Goal: Transaction & Acquisition: Purchase product/service

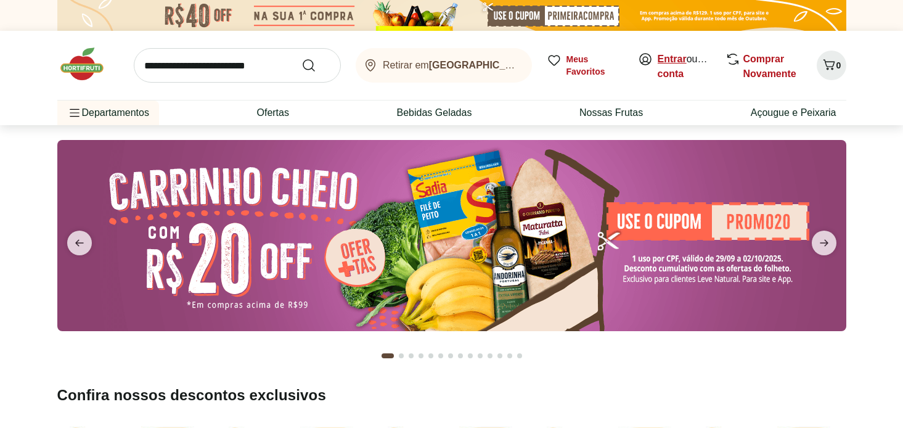
click at [672, 57] on link "Entrar" at bounding box center [672, 59] width 29 height 10
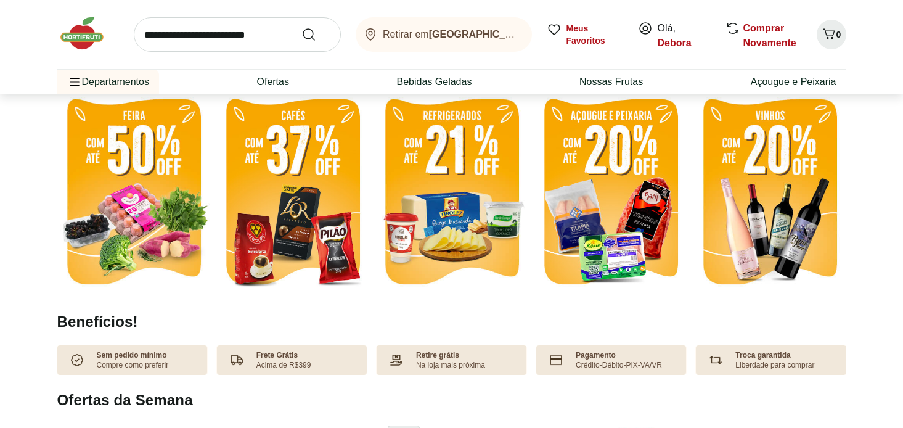
scroll to position [366, 0]
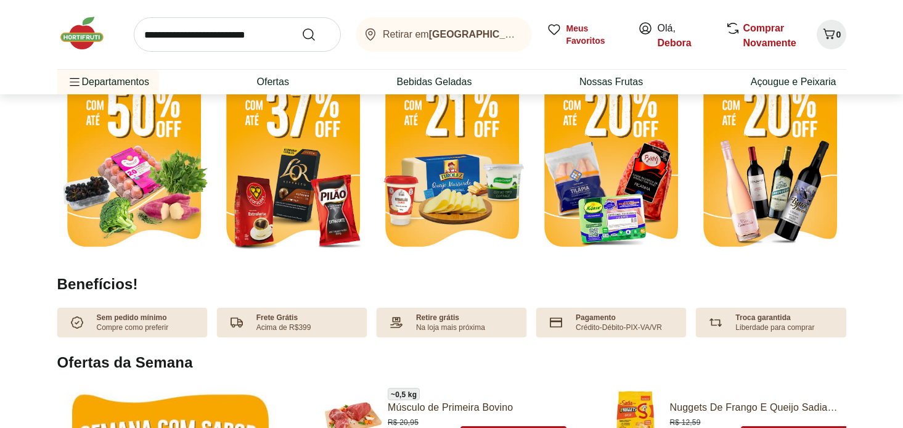
click at [288, 160] on img at bounding box center [292, 156] width 153 height 204
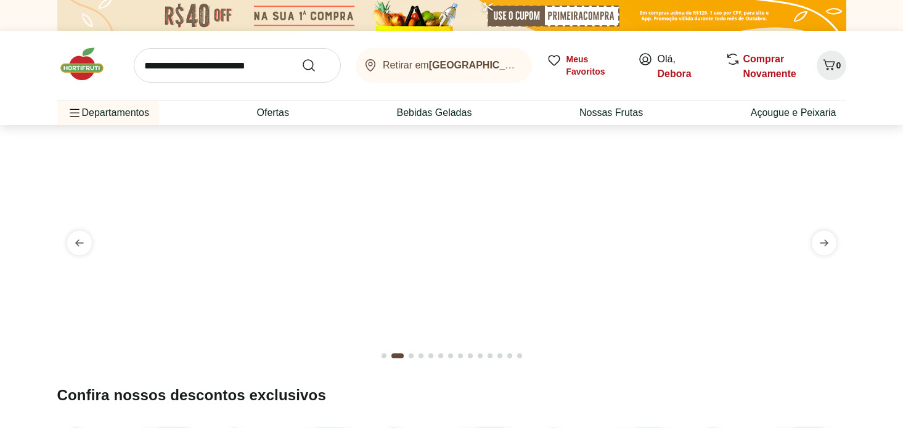
select select "**********"
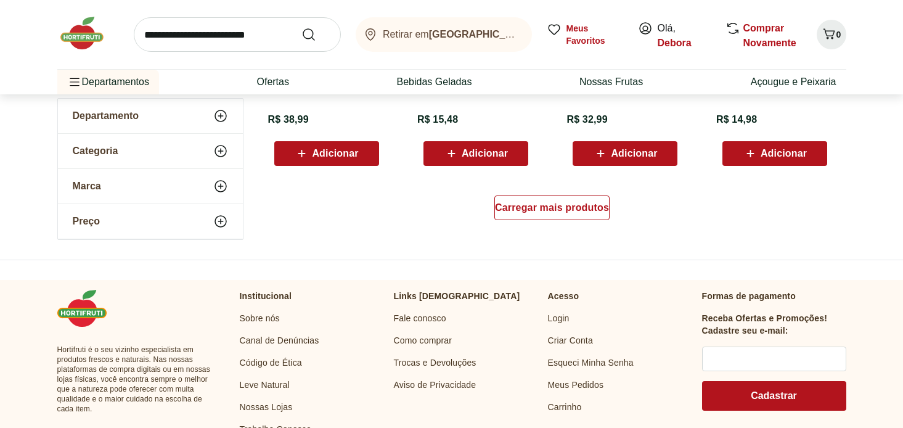
scroll to position [839, 0]
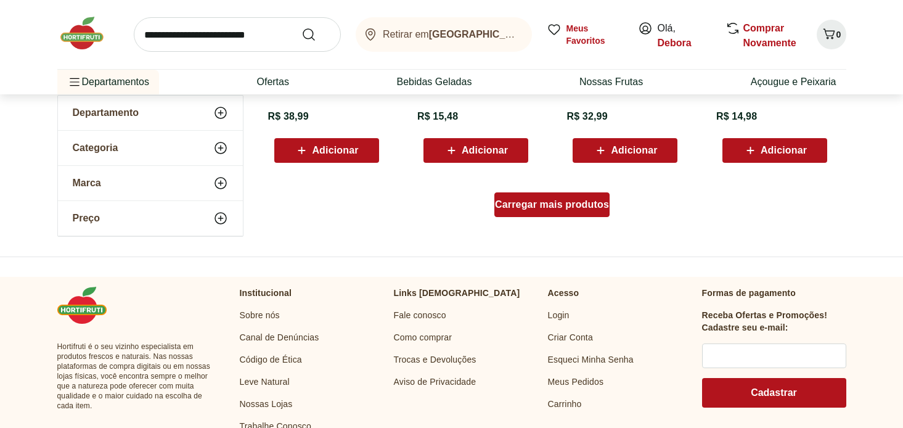
click at [518, 208] on span "Carregar mais produtos" at bounding box center [552, 205] width 114 height 10
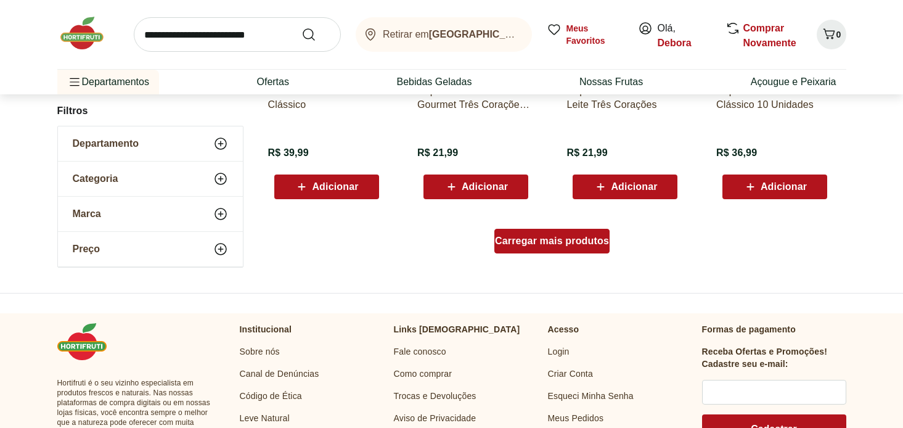
click at [514, 247] on div "Carregar mais produtos" at bounding box center [552, 241] width 115 height 25
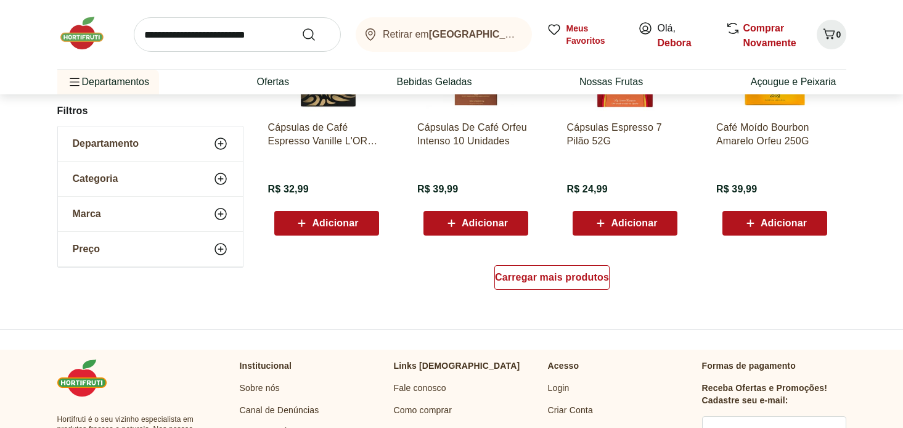
scroll to position [2396, 0]
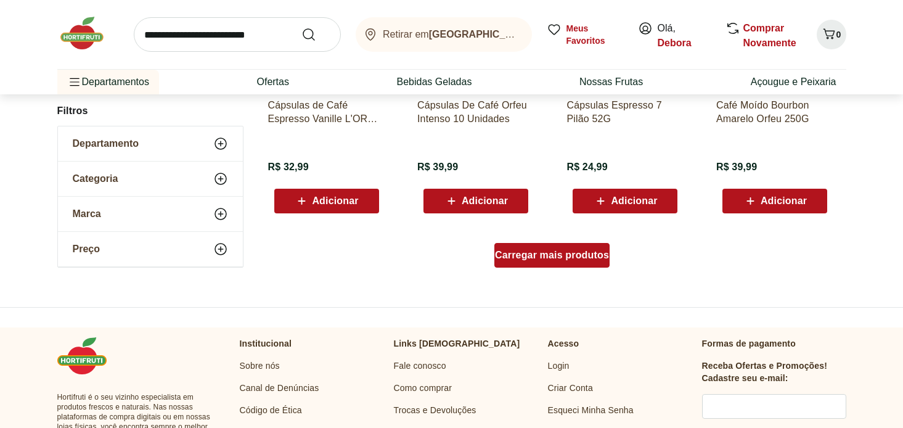
click at [519, 259] on span "Carregar mais produtos" at bounding box center [552, 255] width 114 height 10
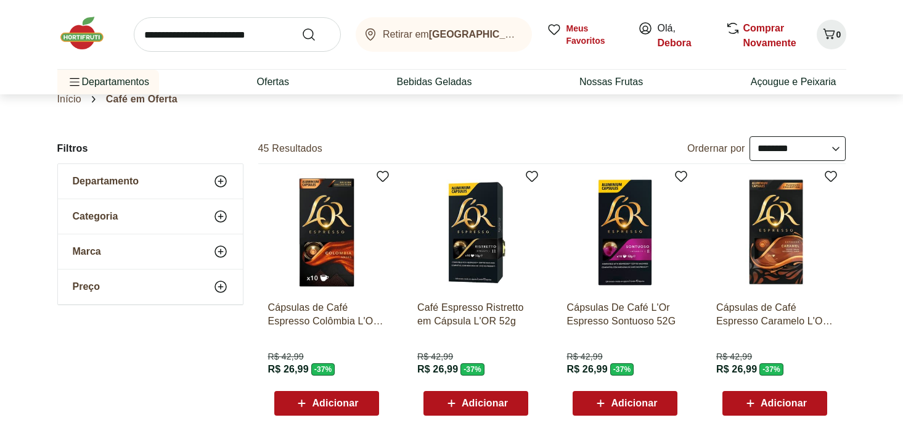
scroll to position [0, 0]
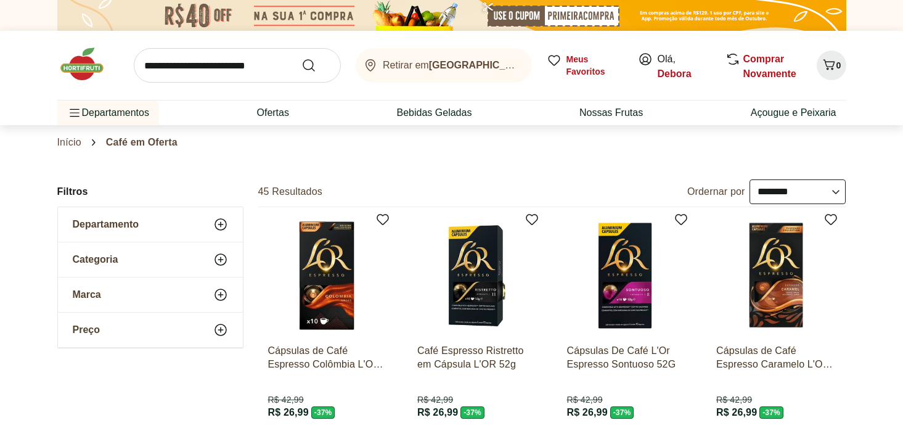
click at [86, 64] on img at bounding box center [88, 64] width 62 height 37
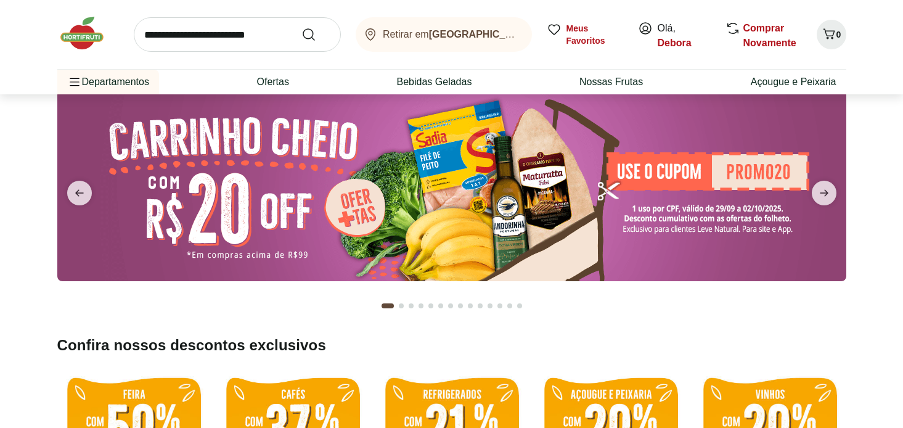
scroll to position [38, 0]
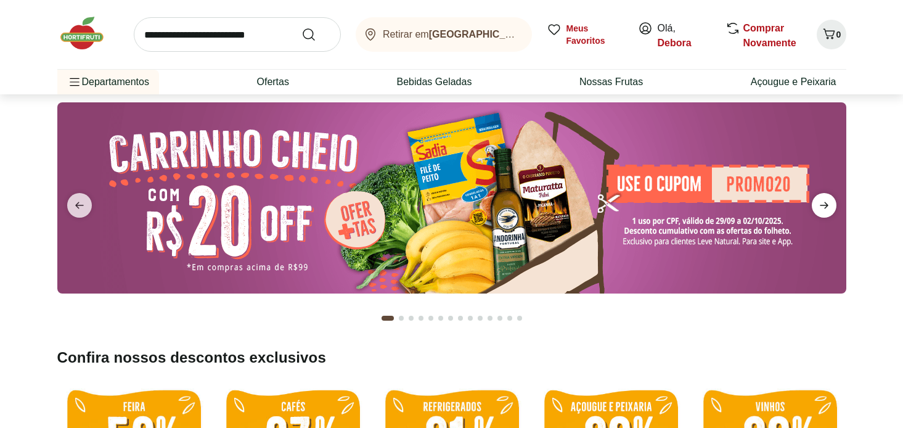
click at [829, 205] on icon "next" at bounding box center [824, 205] width 15 height 15
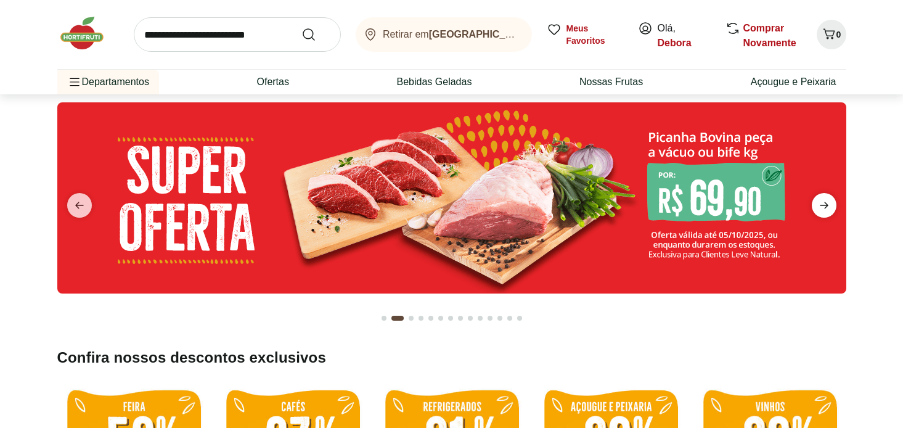
click at [829, 205] on icon "next" at bounding box center [824, 205] width 15 height 15
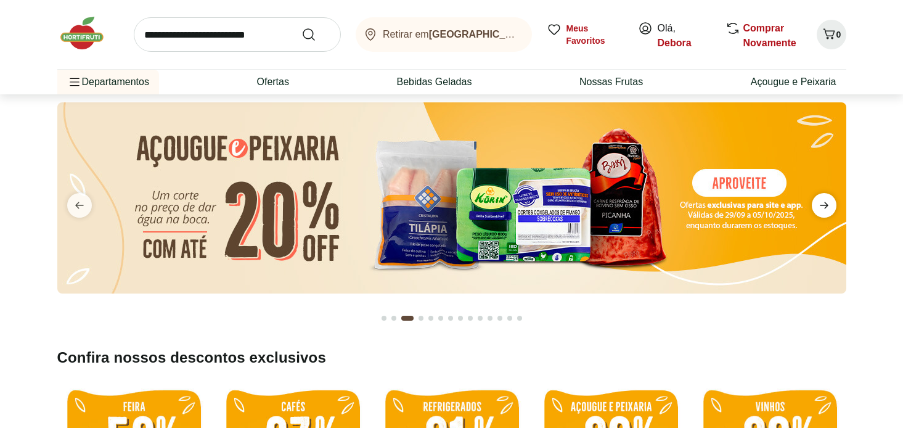
click at [829, 205] on icon "next" at bounding box center [824, 205] width 15 height 15
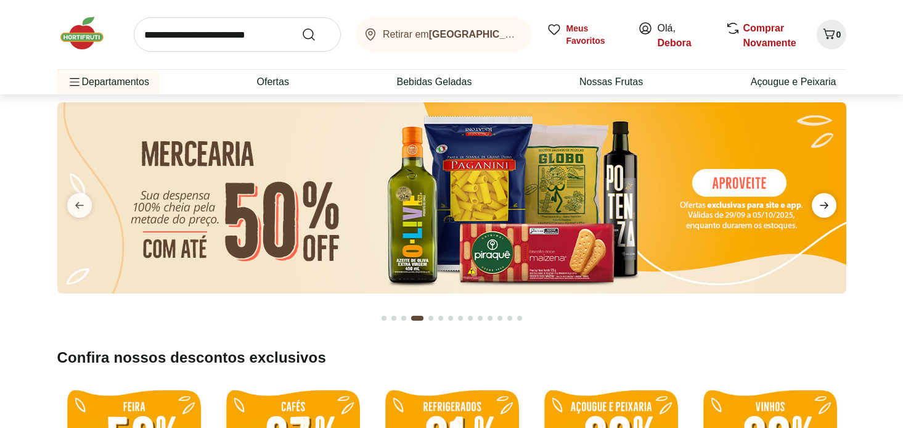
click at [829, 205] on icon "next" at bounding box center [824, 205] width 15 height 15
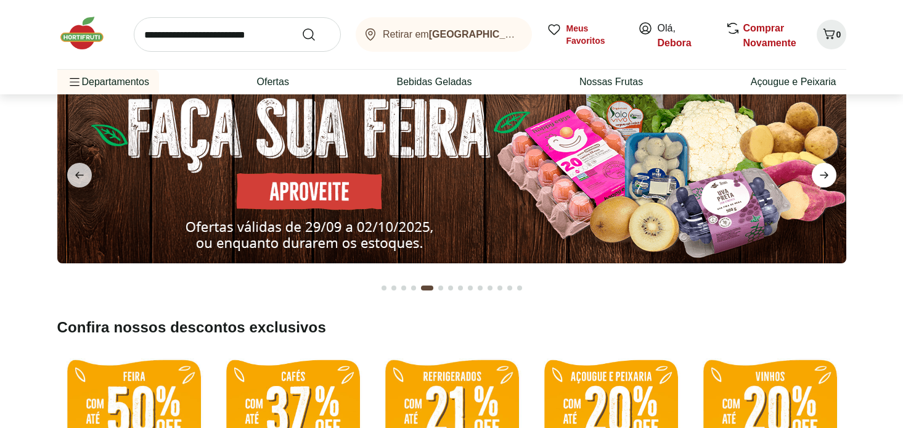
scroll to position [62, 0]
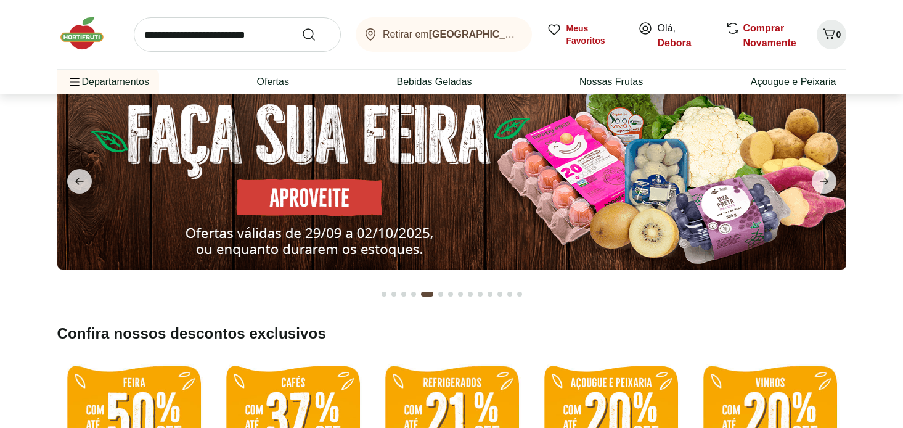
click at [311, 205] on img at bounding box center [451, 173] width 789 height 191
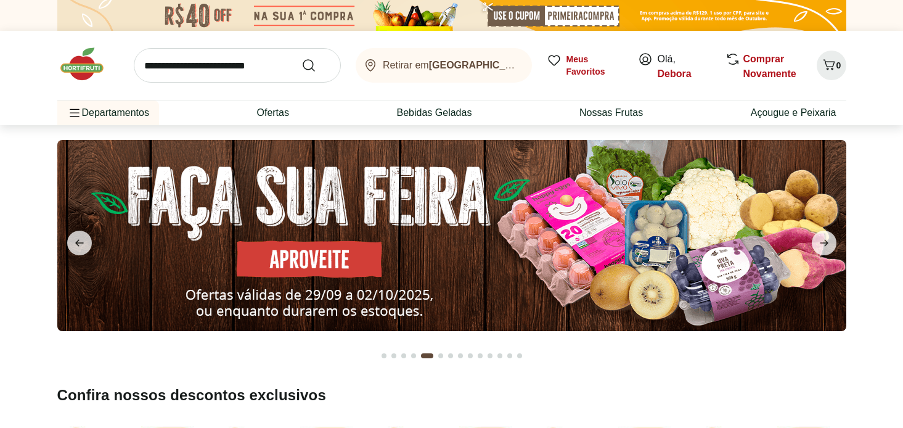
select select "**********"
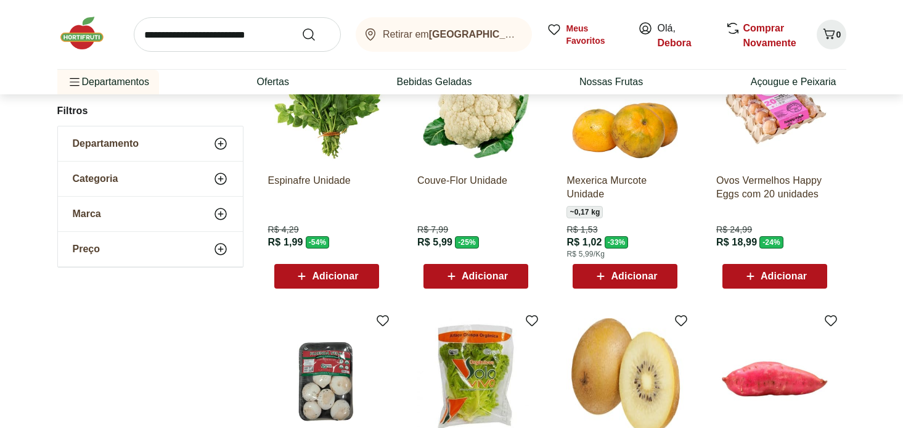
scroll to position [171, 0]
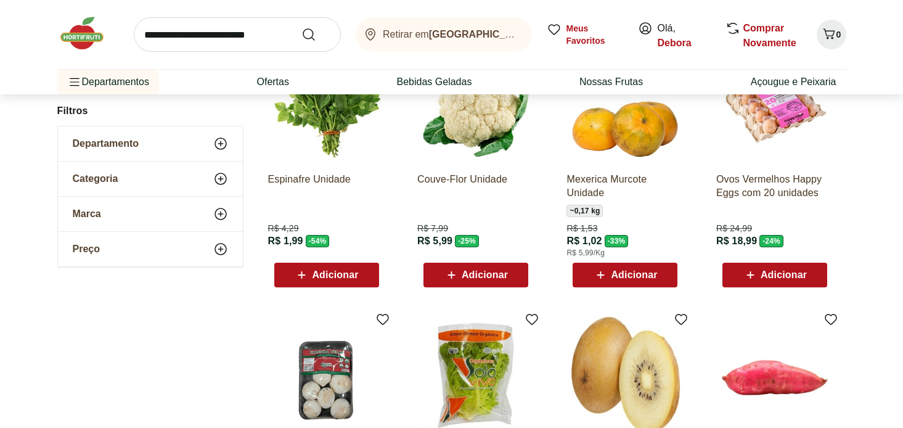
click at [764, 278] on span "Adicionar" at bounding box center [784, 275] width 46 height 10
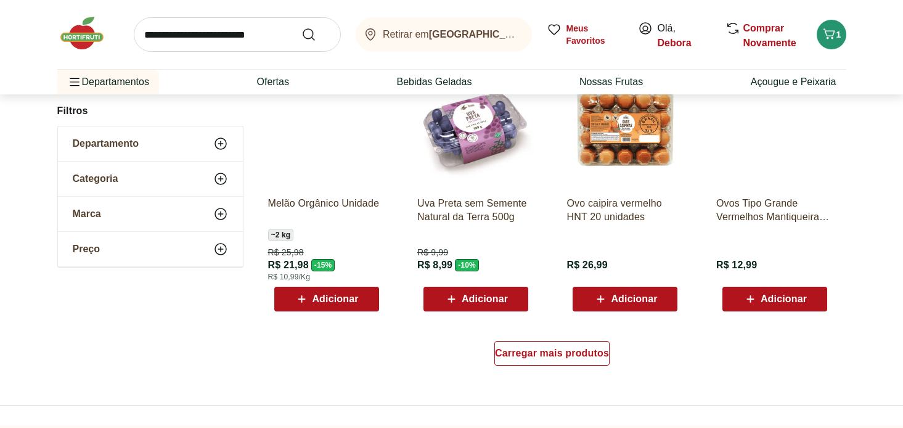
scroll to position [698, 0]
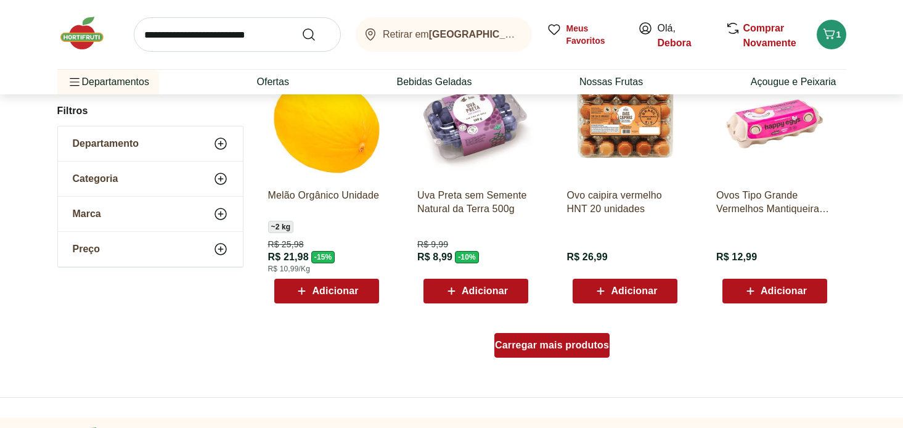
click at [578, 348] on span "Carregar mais produtos" at bounding box center [552, 345] width 114 height 10
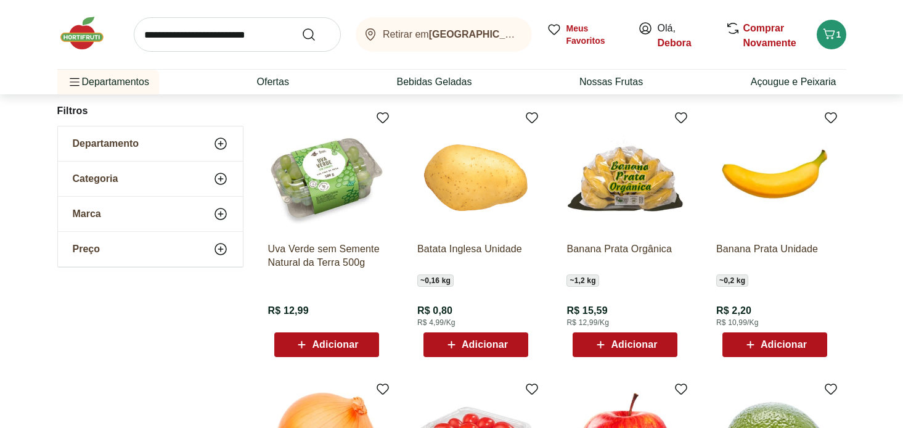
scroll to position [1177, 0]
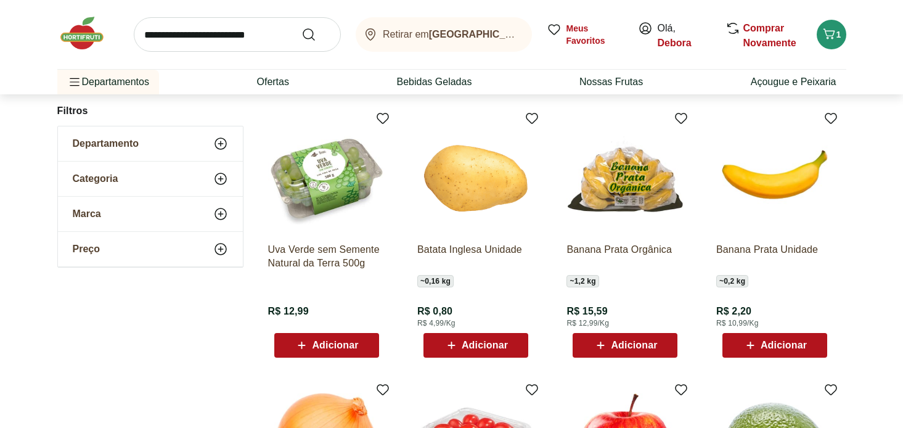
click at [635, 353] on div "Adicionar" at bounding box center [625, 345] width 85 height 22
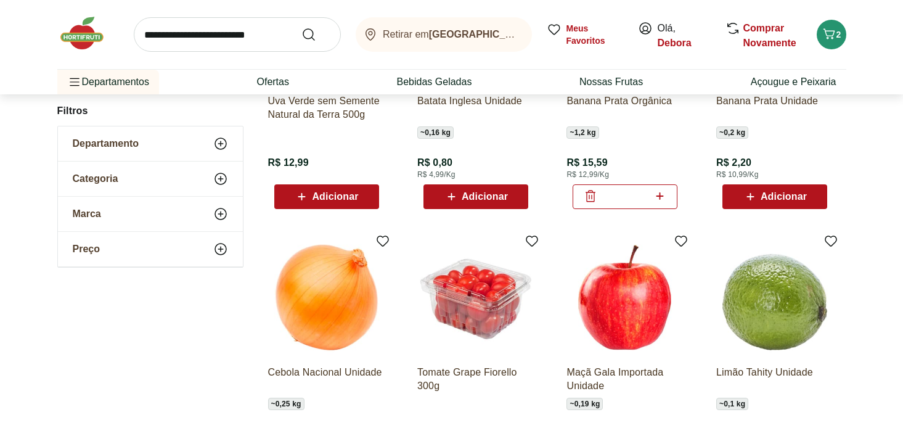
scroll to position [1320, 0]
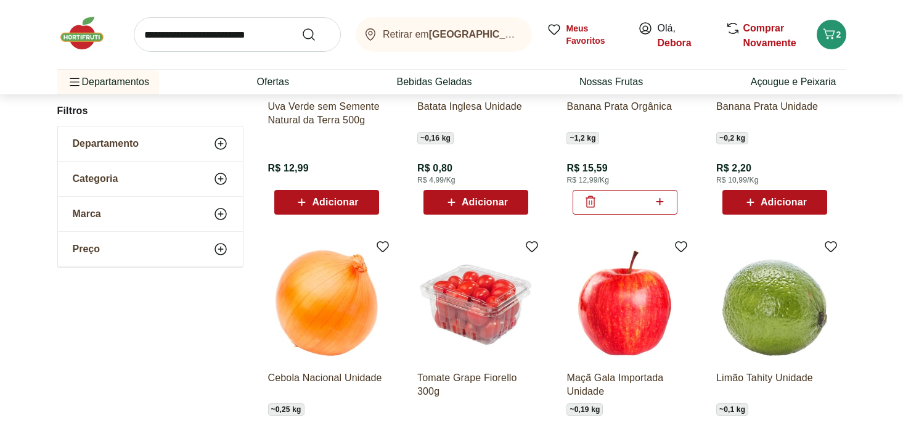
click at [223, 142] on icon at bounding box center [220, 143] width 15 height 15
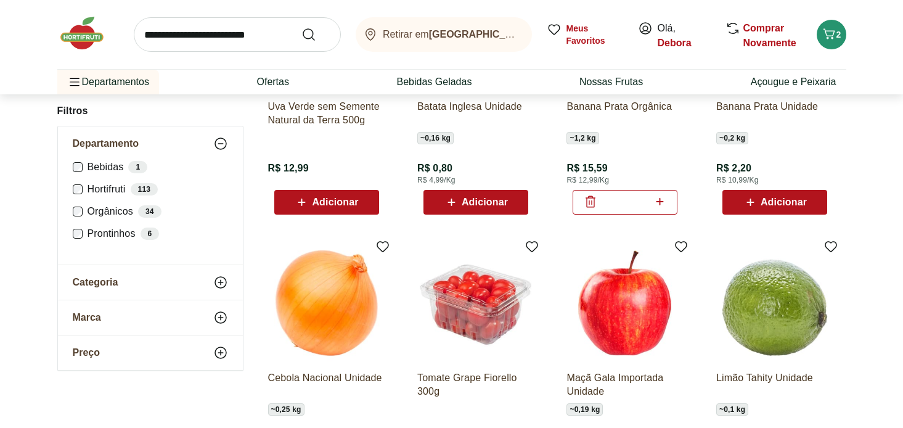
click at [106, 211] on label "Orgânicos 34" at bounding box center [158, 211] width 141 height 12
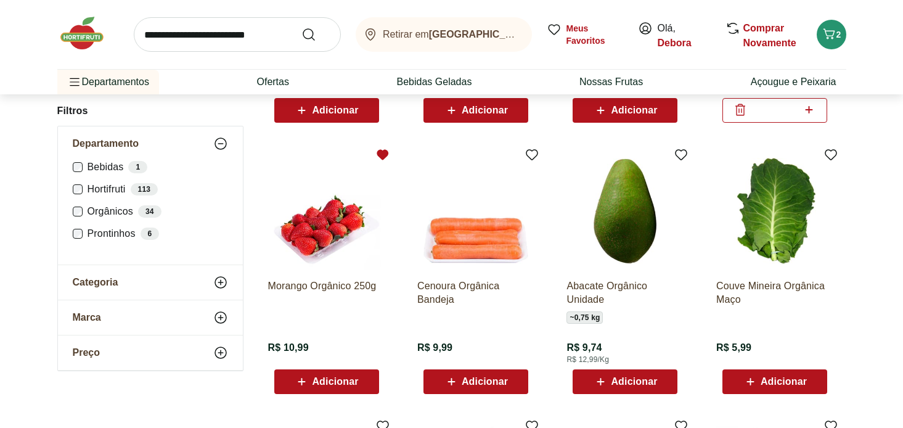
scroll to position [331, 0]
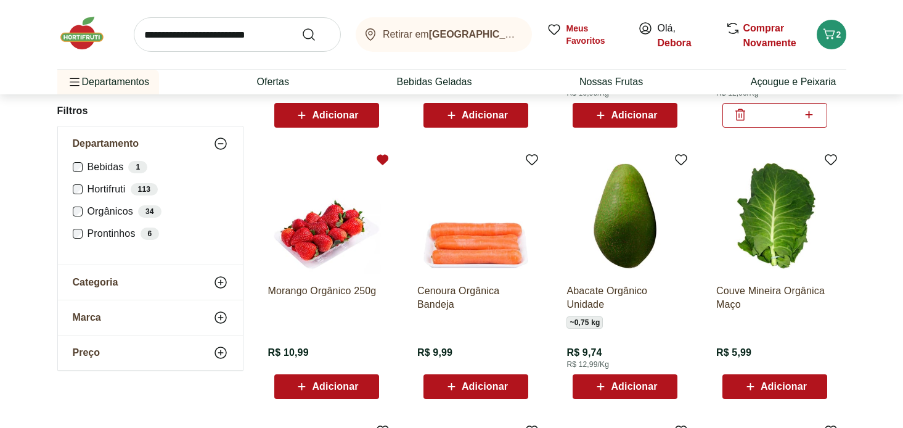
click at [353, 387] on span "Adicionar" at bounding box center [335, 387] width 46 height 10
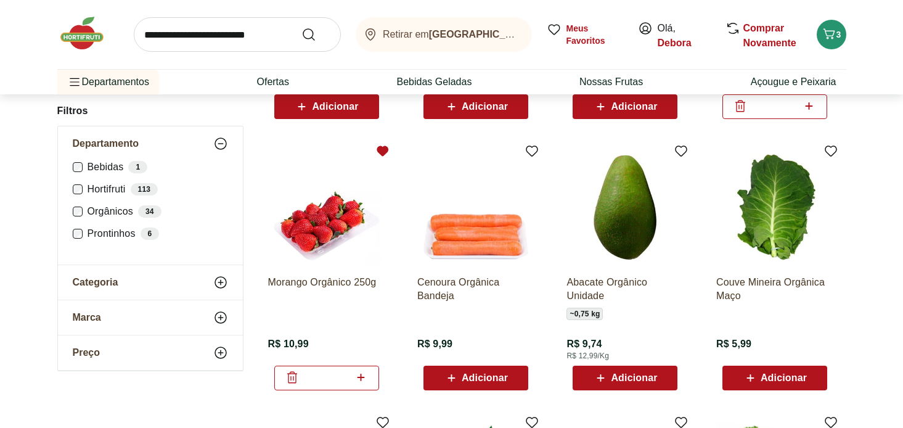
scroll to position [368, 0]
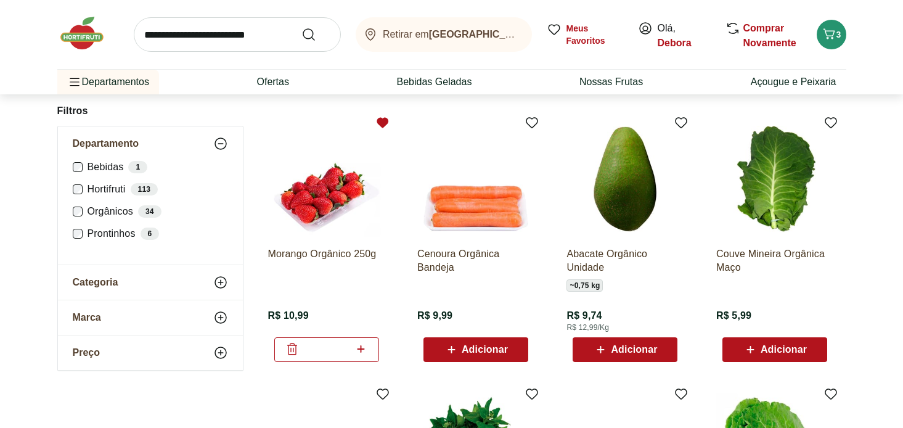
click at [615, 350] on span "Adicionar" at bounding box center [634, 350] width 46 height 10
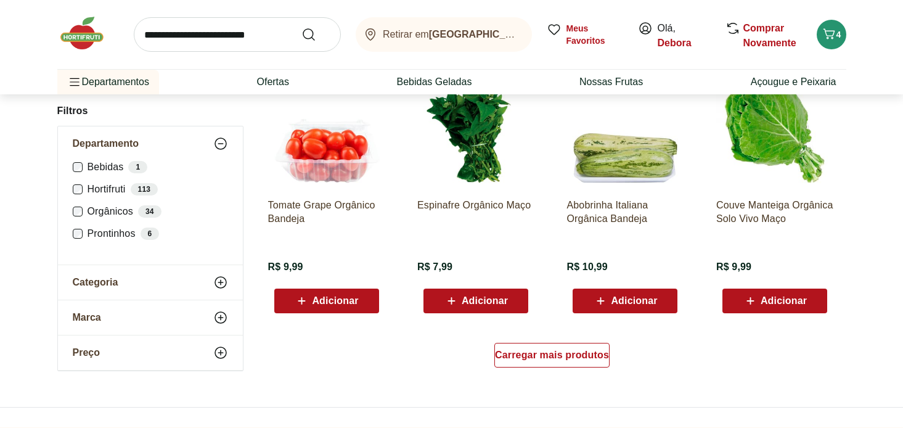
scroll to position [709, 0]
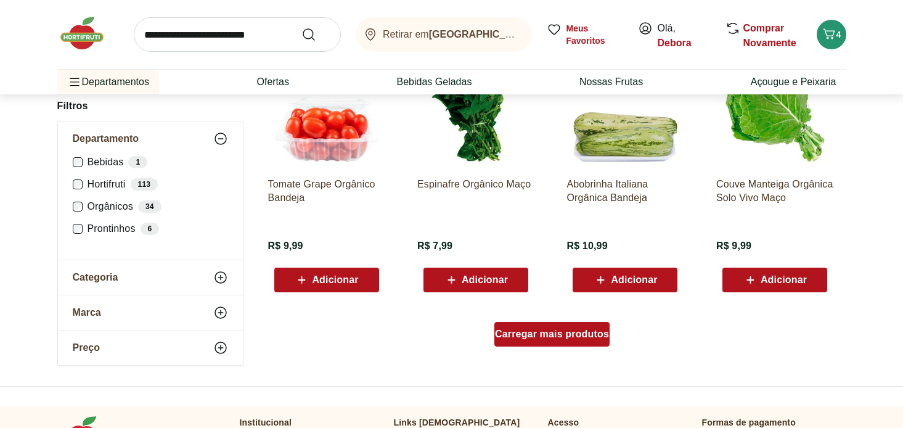
click at [589, 334] on span "Carregar mais produtos" at bounding box center [552, 334] width 114 height 10
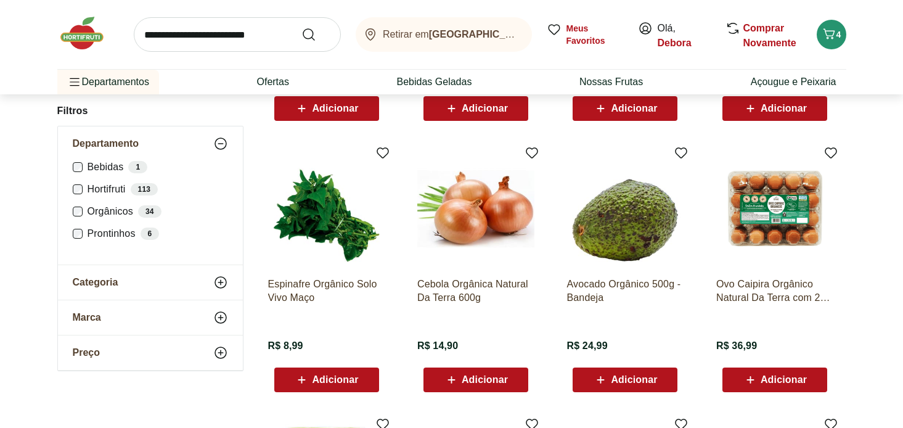
scroll to position [1143, 0]
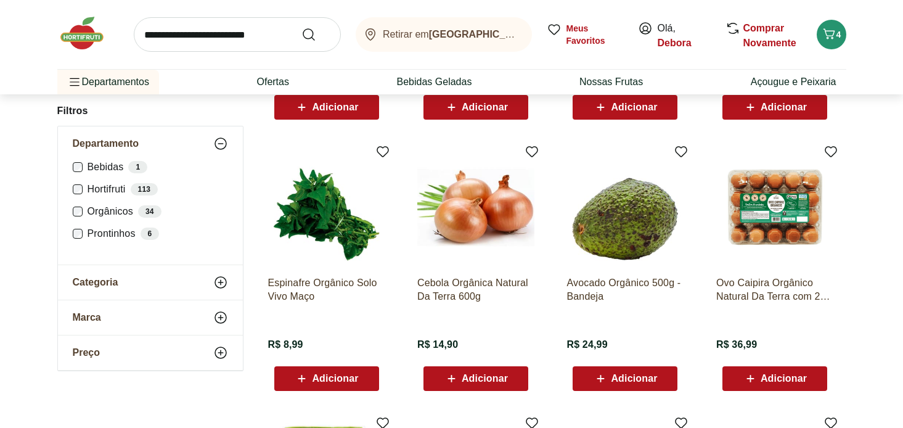
click at [623, 380] on span "Adicionar" at bounding box center [634, 379] width 46 height 10
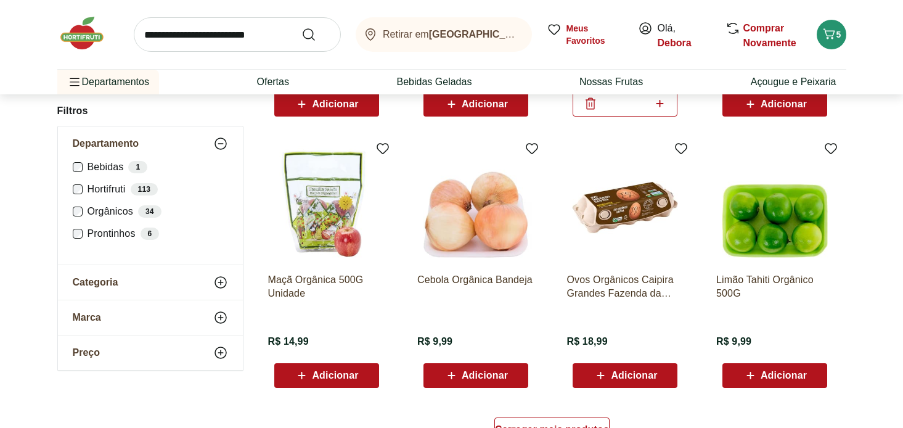
scroll to position [1419, 0]
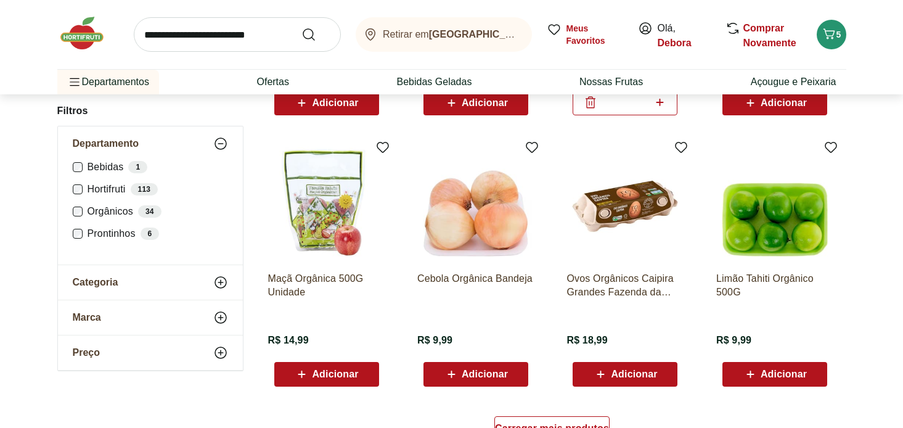
click at [761, 365] on div "Adicionar" at bounding box center [775, 374] width 85 height 22
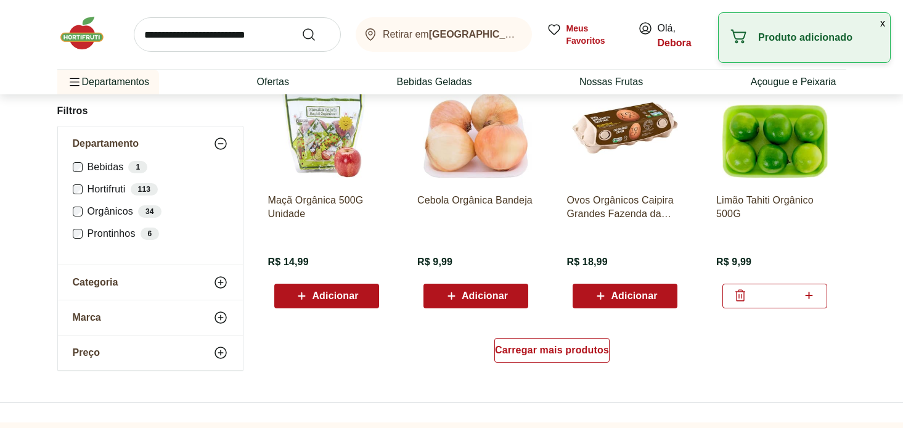
scroll to position [1498, 0]
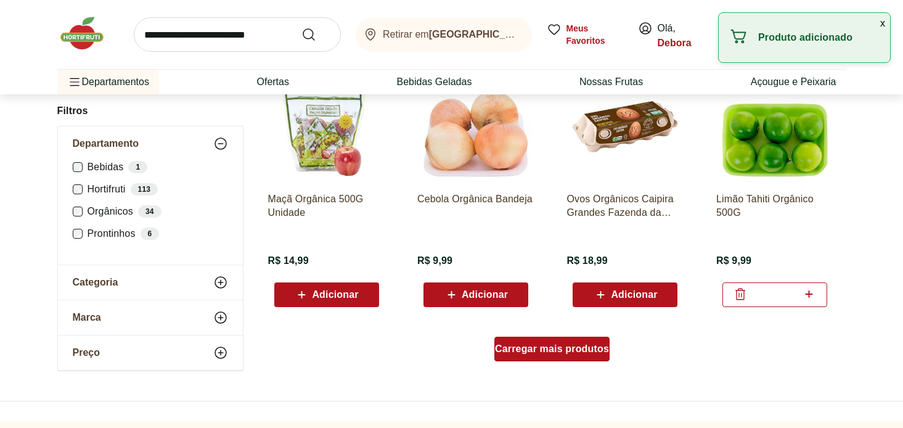
click at [590, 354] on div "Carregar mais produtos" at bounding box center [552, 349] width 115 height 25
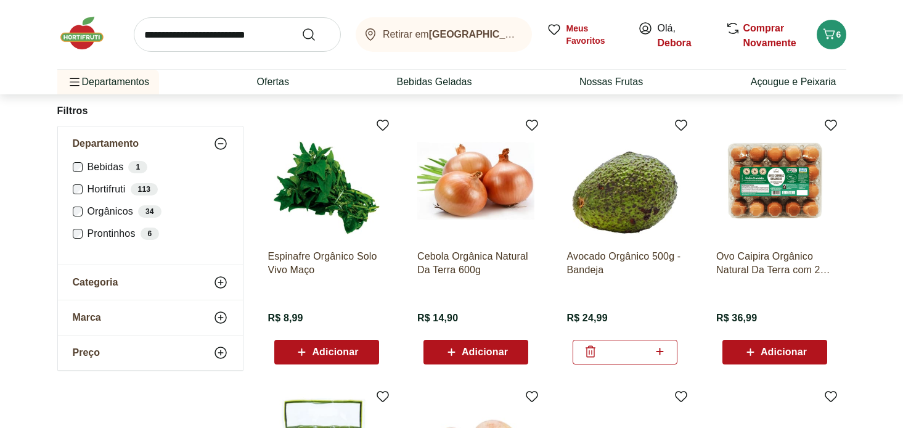
scroll to position [1171, 0]
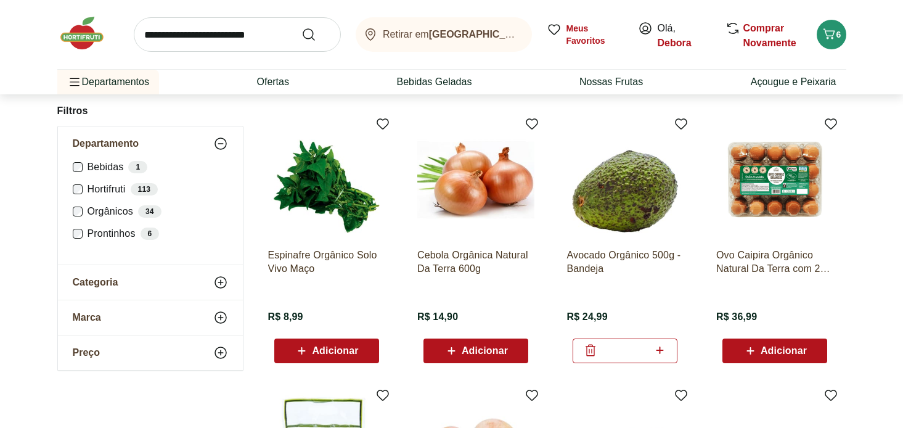
click at [762, 351] on span "Adicionar" at bounding box center [784, 351] width 46 height 10
click at [101, 192] on label "Hortifruti 113" at bounding box center [158, 189] width 141 height 12
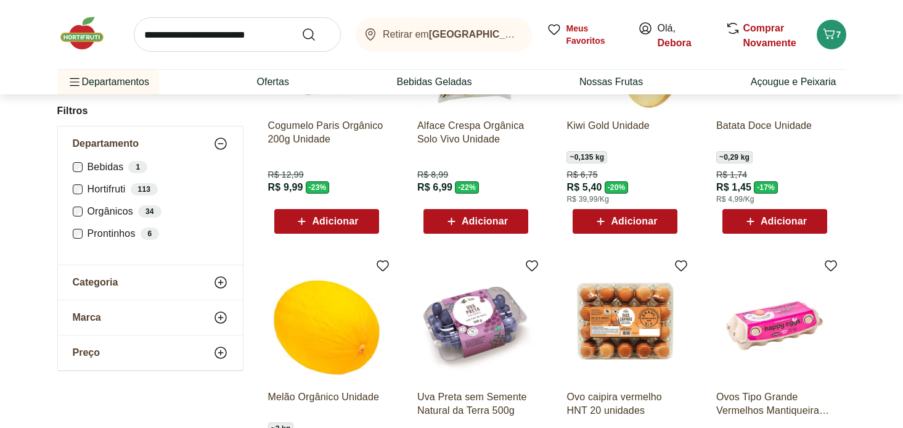
scroll to position [496, 0]
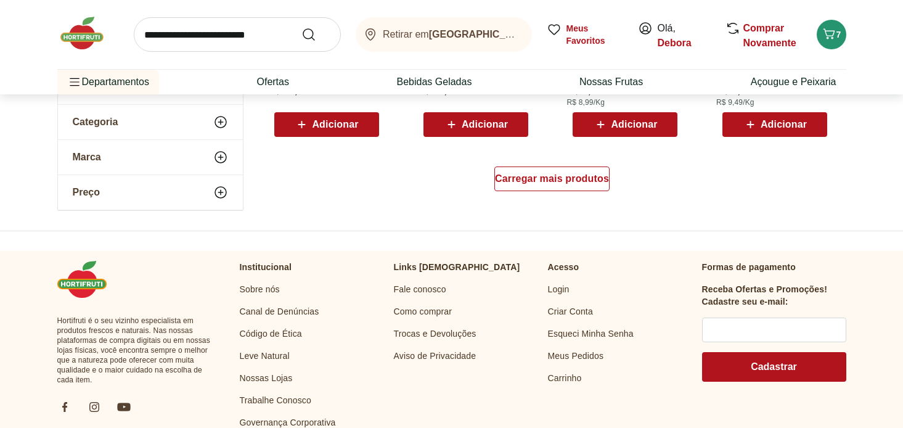
scroll to position [868, 0]
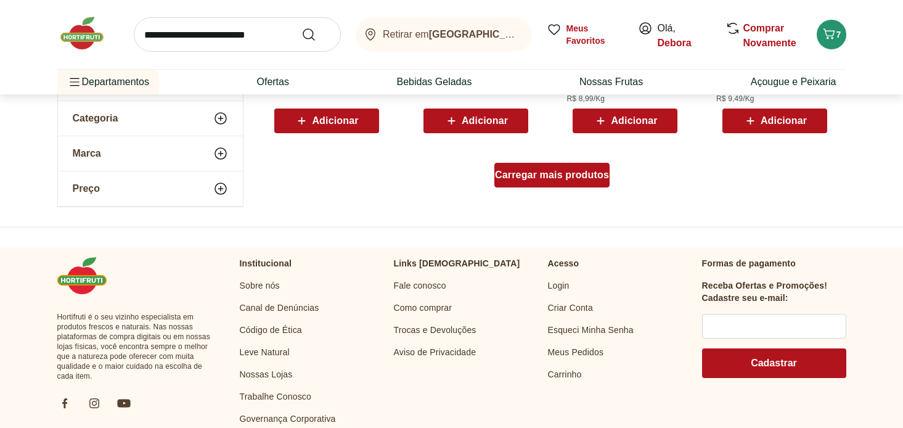
click at [534, 185] on div "Carregar mais produtos" at bounding box center [552, 175] width 115 height 25
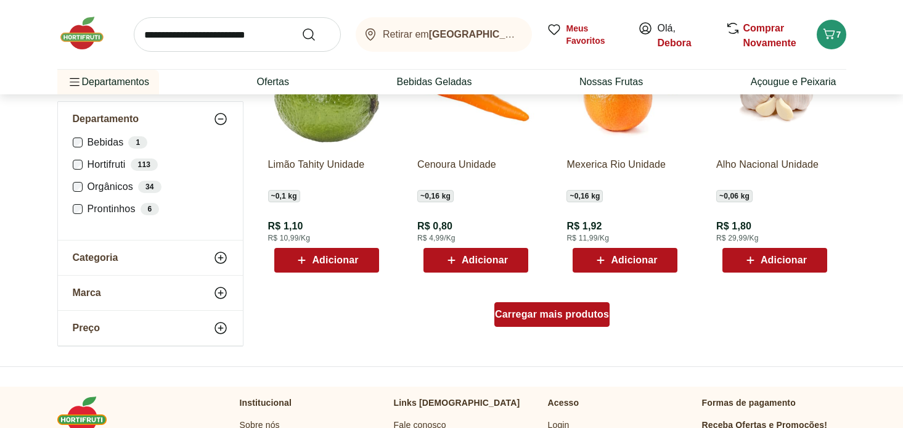
scroll to position [1534, 0]
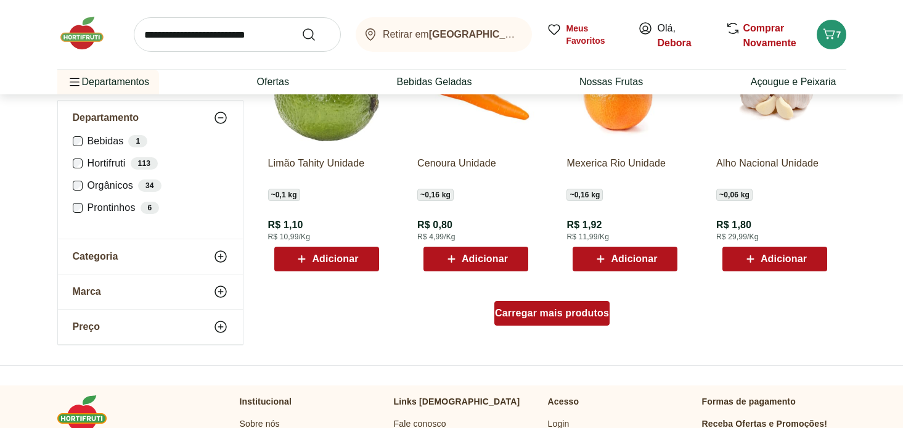
click at [546, 315] on span "Carregar mais produtos" at bounding box center [552, 313] width 114 height 10
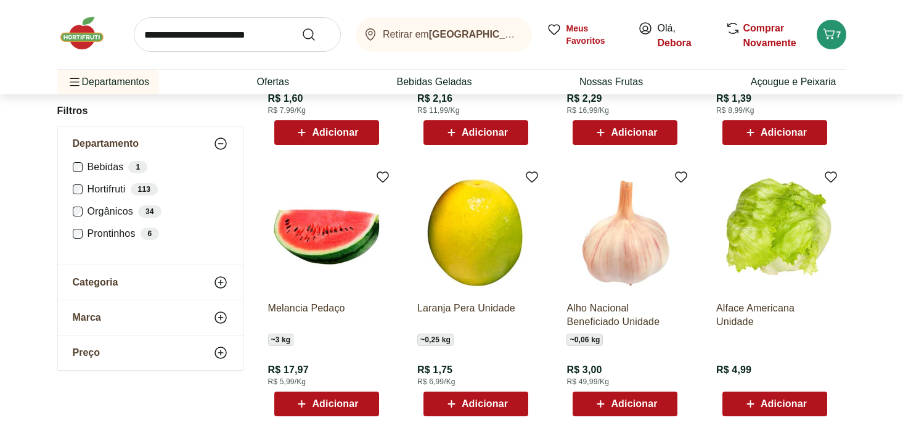
scroll to position [1936, 0]
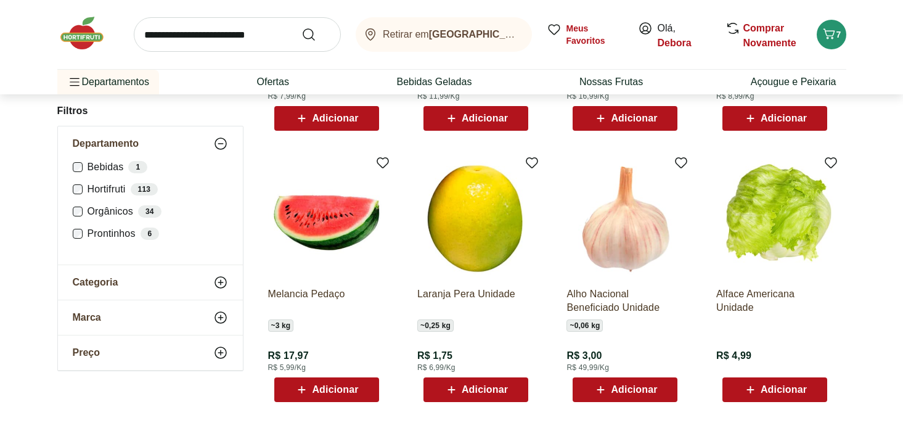
click at [498, 391] on span "Adicionar" at bounding box center [485, 390] width 46 height 10
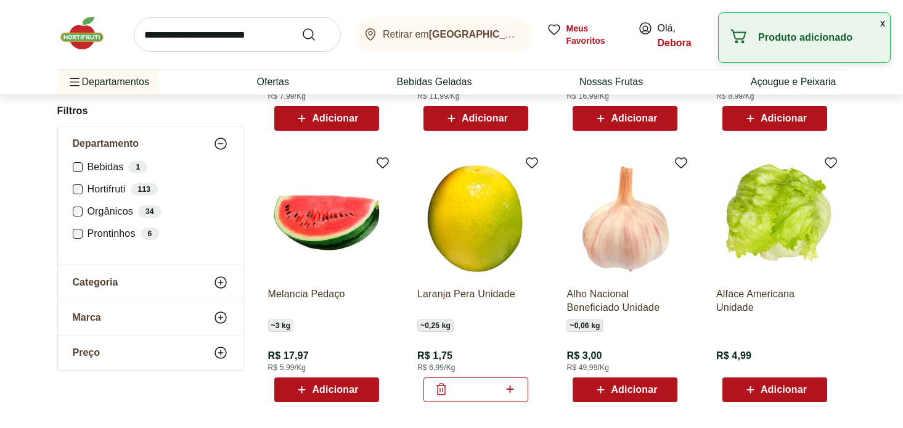
click at [509, 390] on icon at bounding box center [510, 389] width 15 height 15
type input "*"
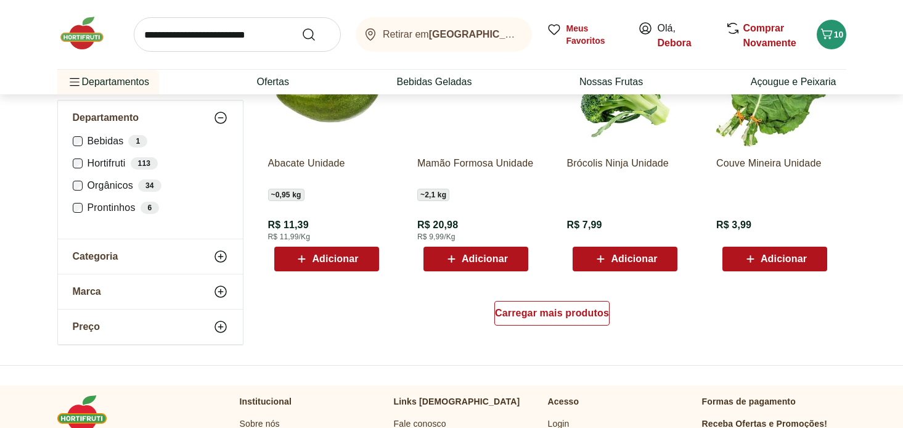
scroll to position [2367, 0]
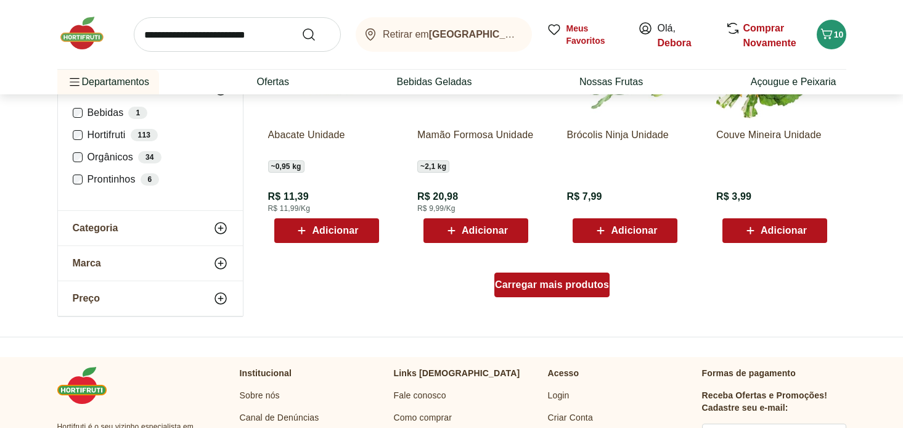
click at [545, 295] on div "Carregar mais produtos" at bounding box center [552, 285] width 115 height 25
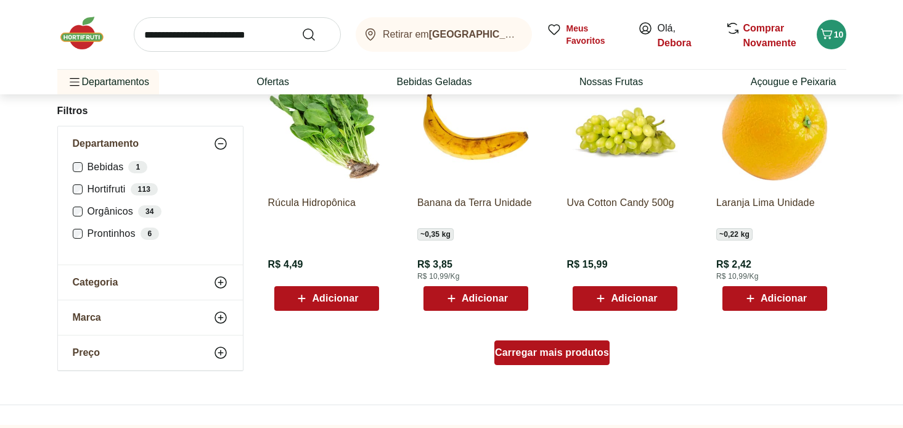
scroll to position [3111, 0]
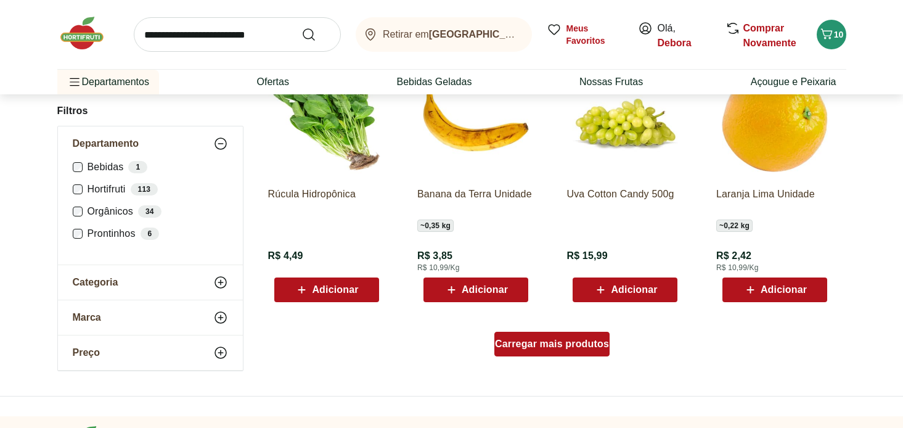
click at [539, 348] on span "Carregar mais produtos" at bounding box center [552, 344] width 114 height 10
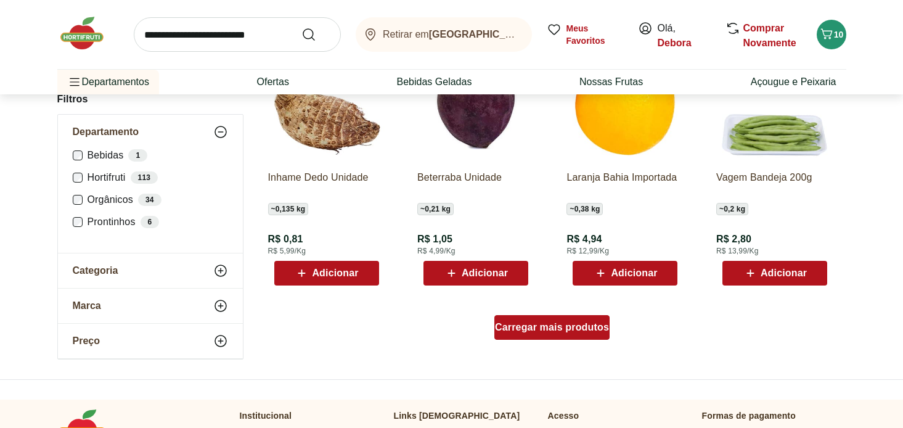
scroll to position [3940, 0]
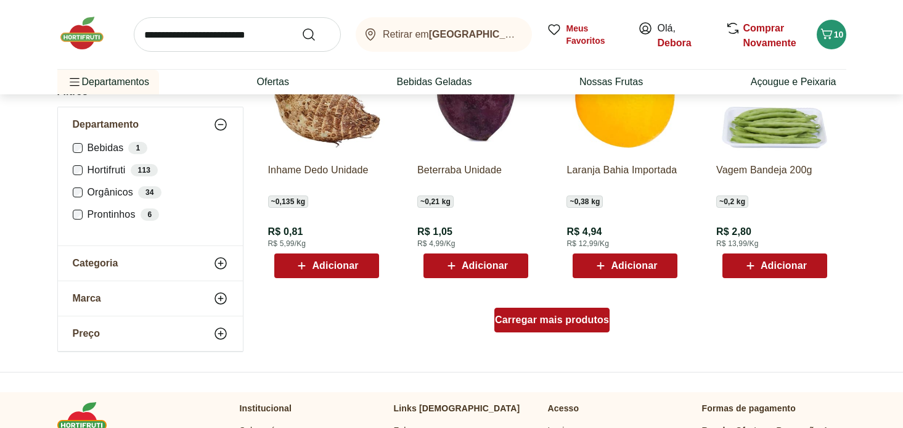
click at [542, 327] on div "Carregar mais produtos" at bounding box center [552, 320] width 115 height 25
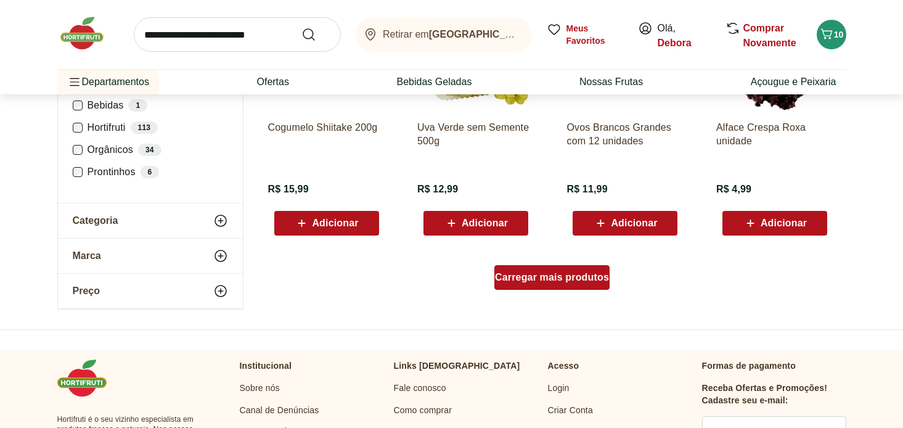
scroll to position [4789, 0]
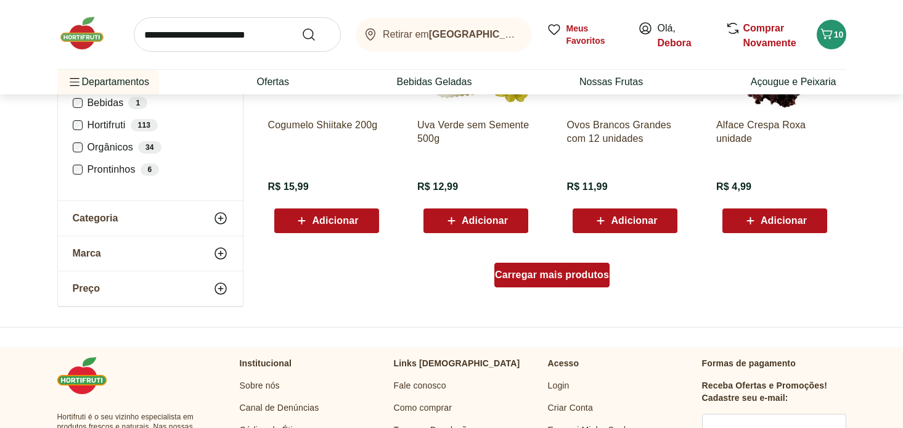
click at [552, 266] on div "Carregar mais produtos" at bounding box center [552, 275] width 115 height 25
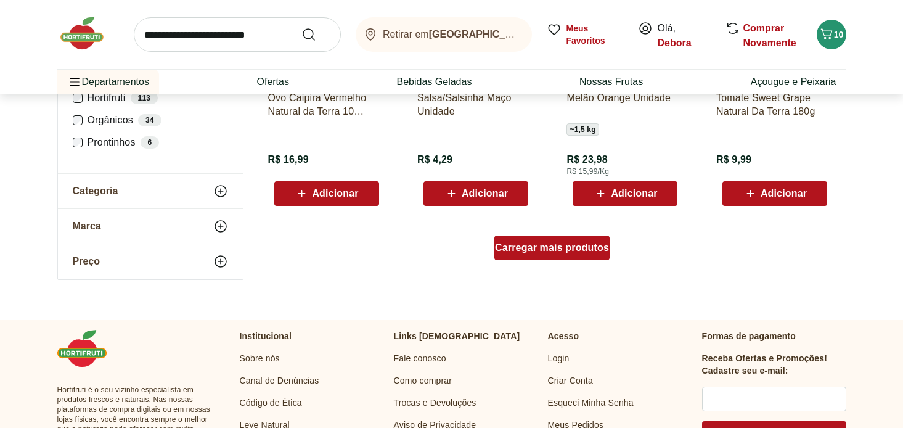
scroll to position [5625, 0]
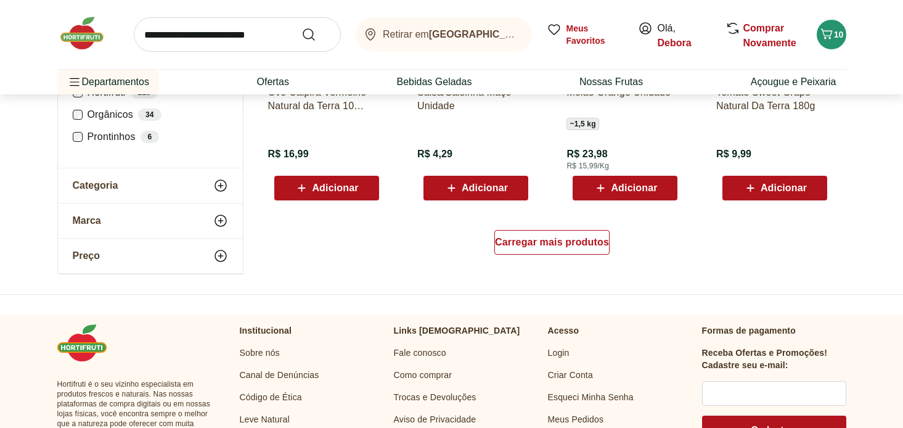
click at [552, 260] on div "Carregar mais produtos" at bounding box center [552, 244] width 598 height 59
click at [548, 247] on span "Carregar mais produtos" at bounding box center [552, 242] width 114 height 10
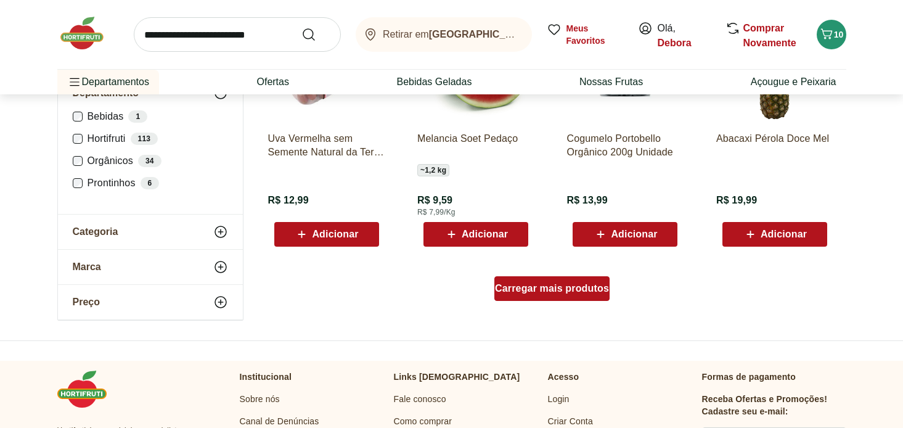
scroll to position [6397, 0]
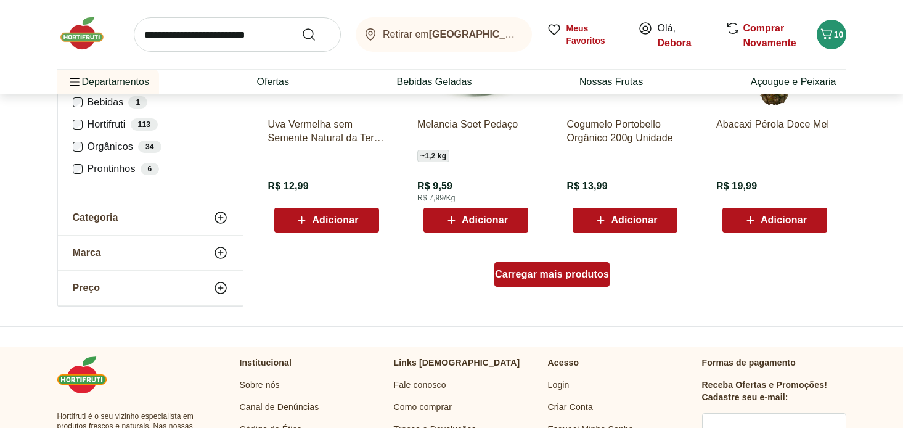
click at [544, 274] on span "Carregar mais produtos" at bounding box center [552, 274] width 114 height 10
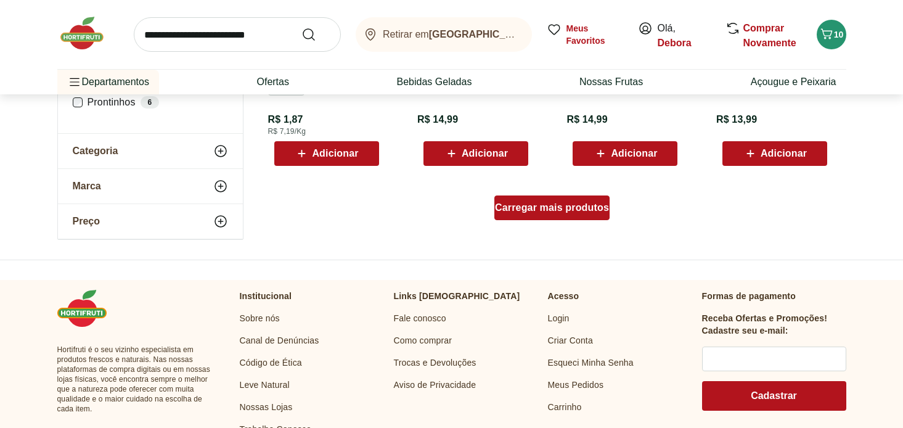
scroll to position [7285, 0]
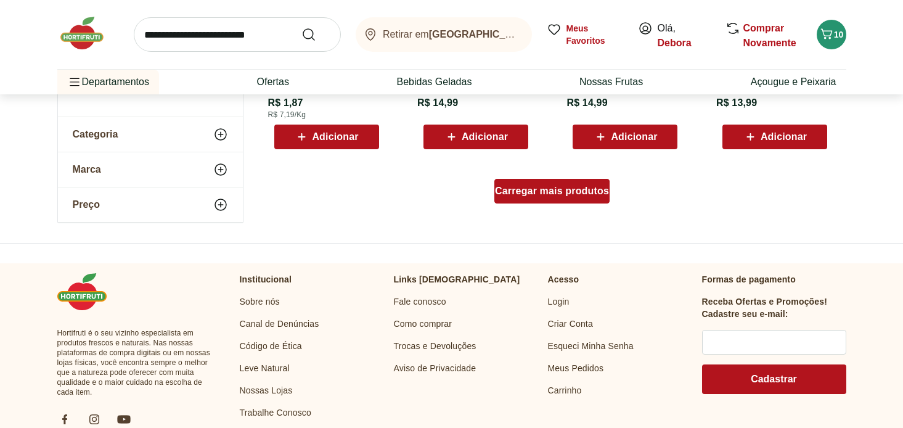
click at [549, 186] on span "Carregar mais produtos" at bounding box center [552, 191] width 114 height 10
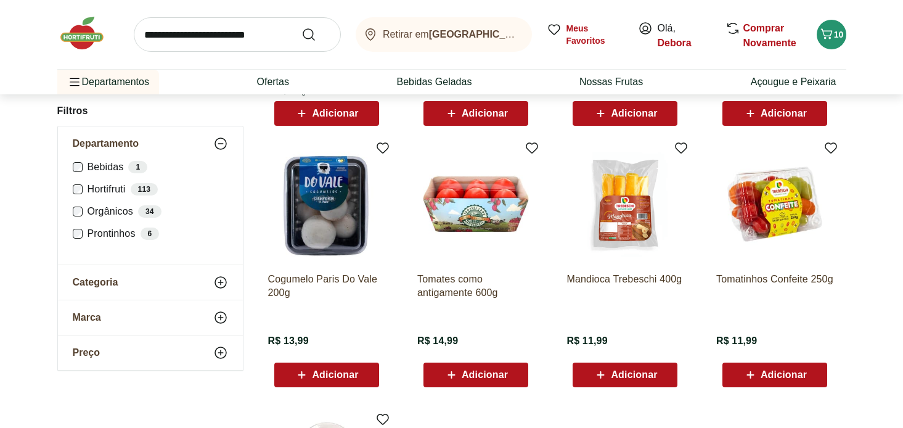
scroll to position [7309, 0]
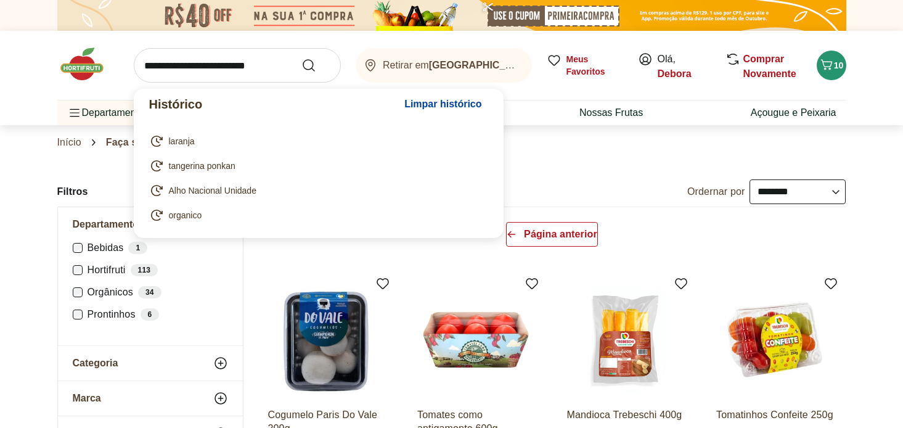
click at [239, 72] on input "search" at bounding box center [237, 65] width 207 height 35
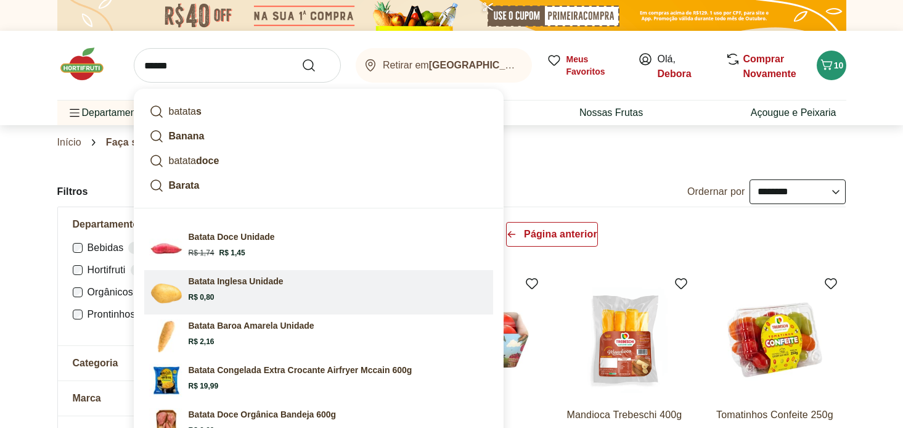
click at [203, 286] on p "Batata Inglesa Unidade" at bounding box center [236, 281] width 95 height 12
type input "**********"
